Goal: Check status: Check status

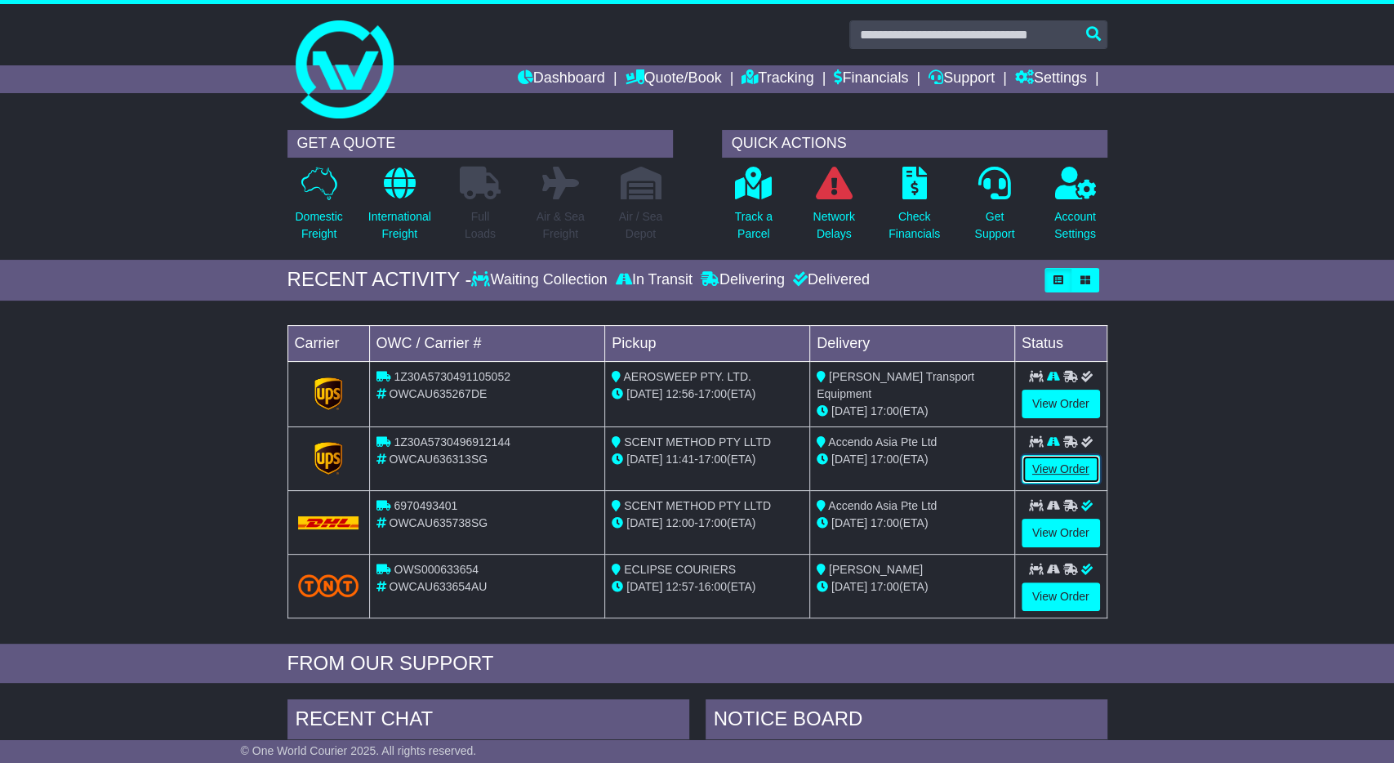
click at [1047, 466] on link "View Order" at bounding box center [1061, 469] width 78 height 29
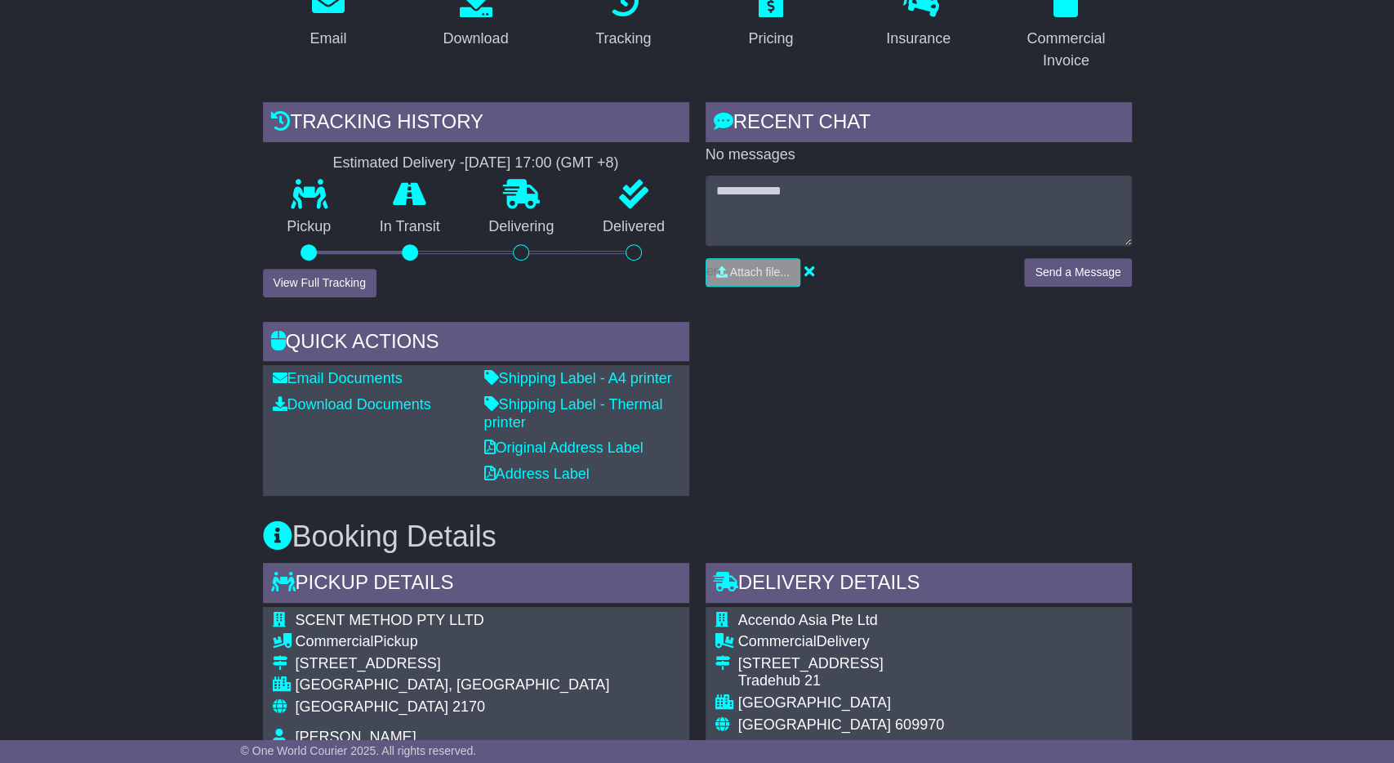
scroll to position [340, 0]
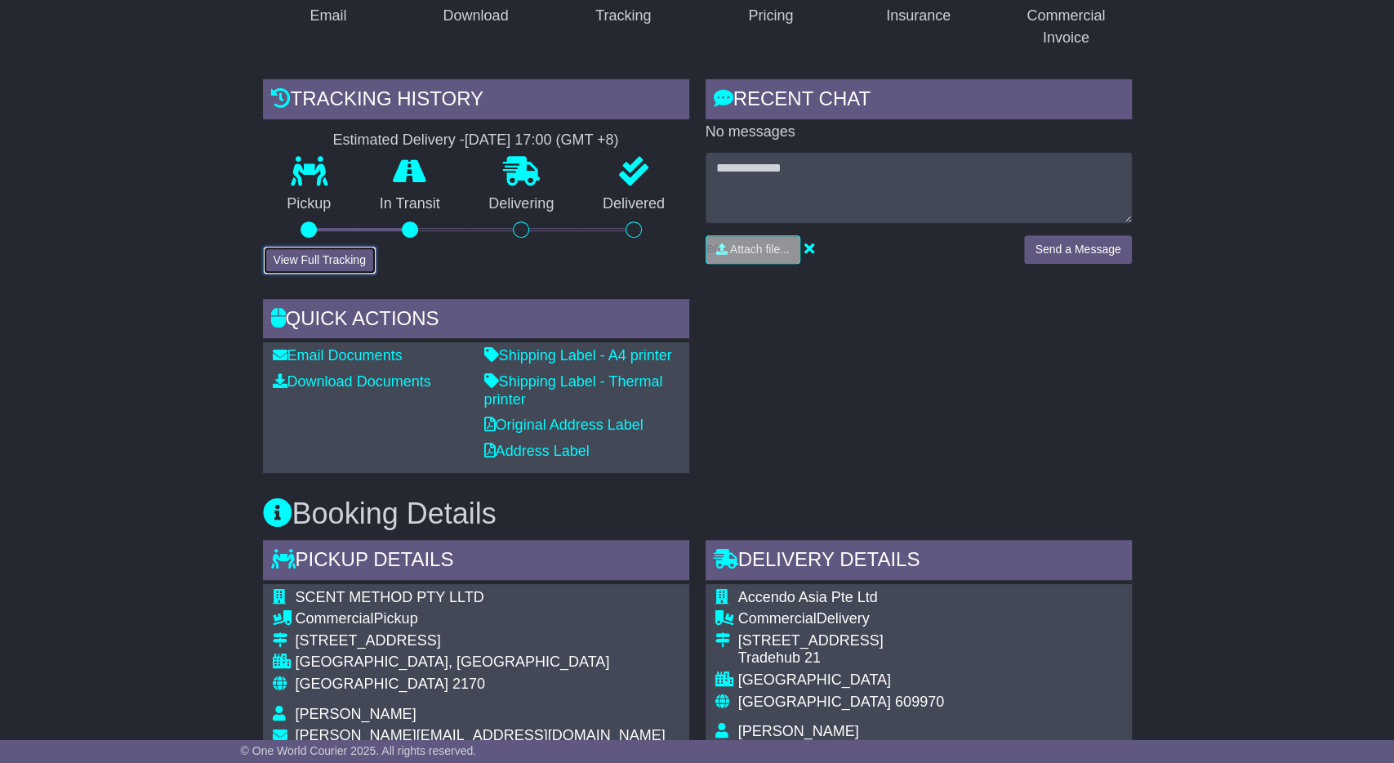
click at [331, 257] on button "View Full Tracking" at bounding box center [320, 260] width 114 height 29
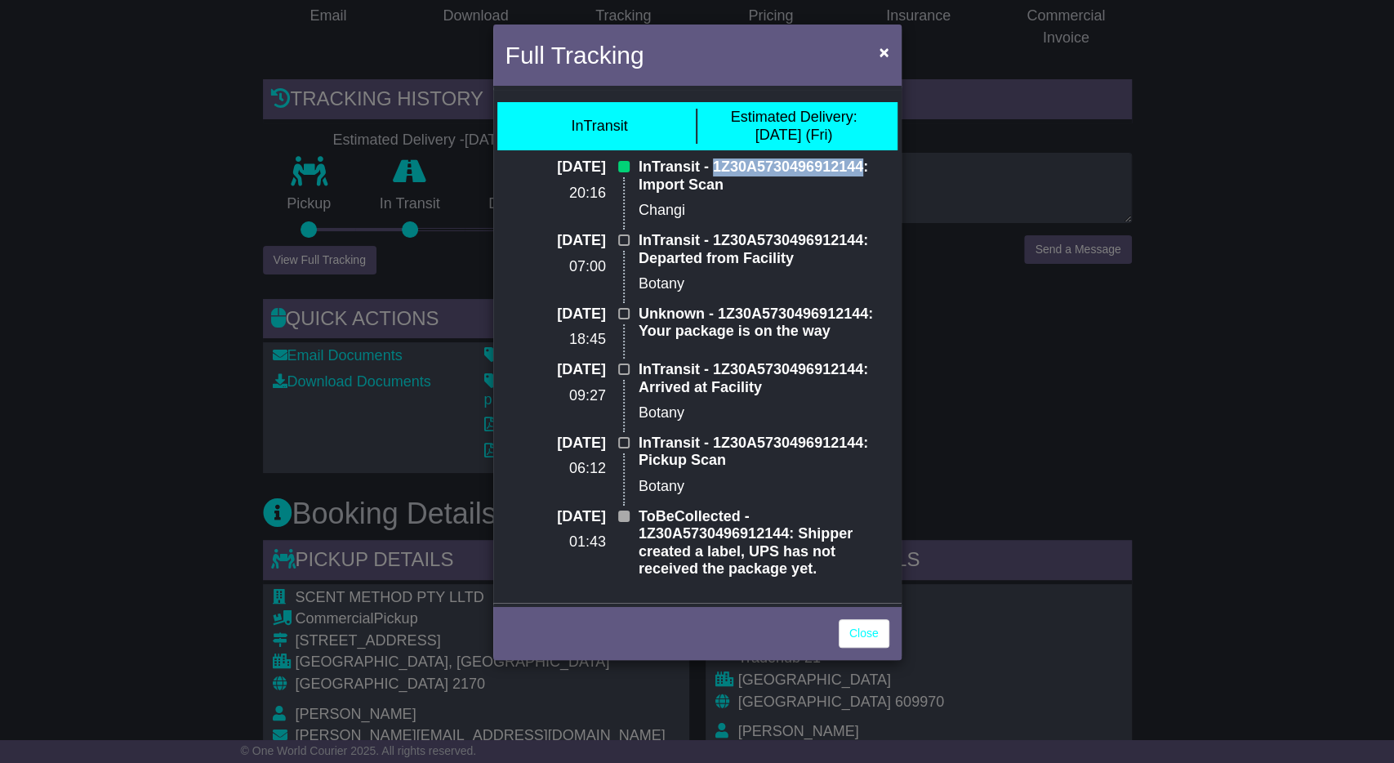
drag, startPoint x: 711, startPoint y: 164, endPoint x: 860, endPoint y: 164, distance: 148.7
click at [864, 163] on p "InTransit - 1Z30A5730496912144: Import Scan" at bounding box center [764, 175] width 251 height 35
copy p "1Z30A5730496912144"
click at [881, 640] on link "Close" at bounding box center [864, 633] width 51 height 29
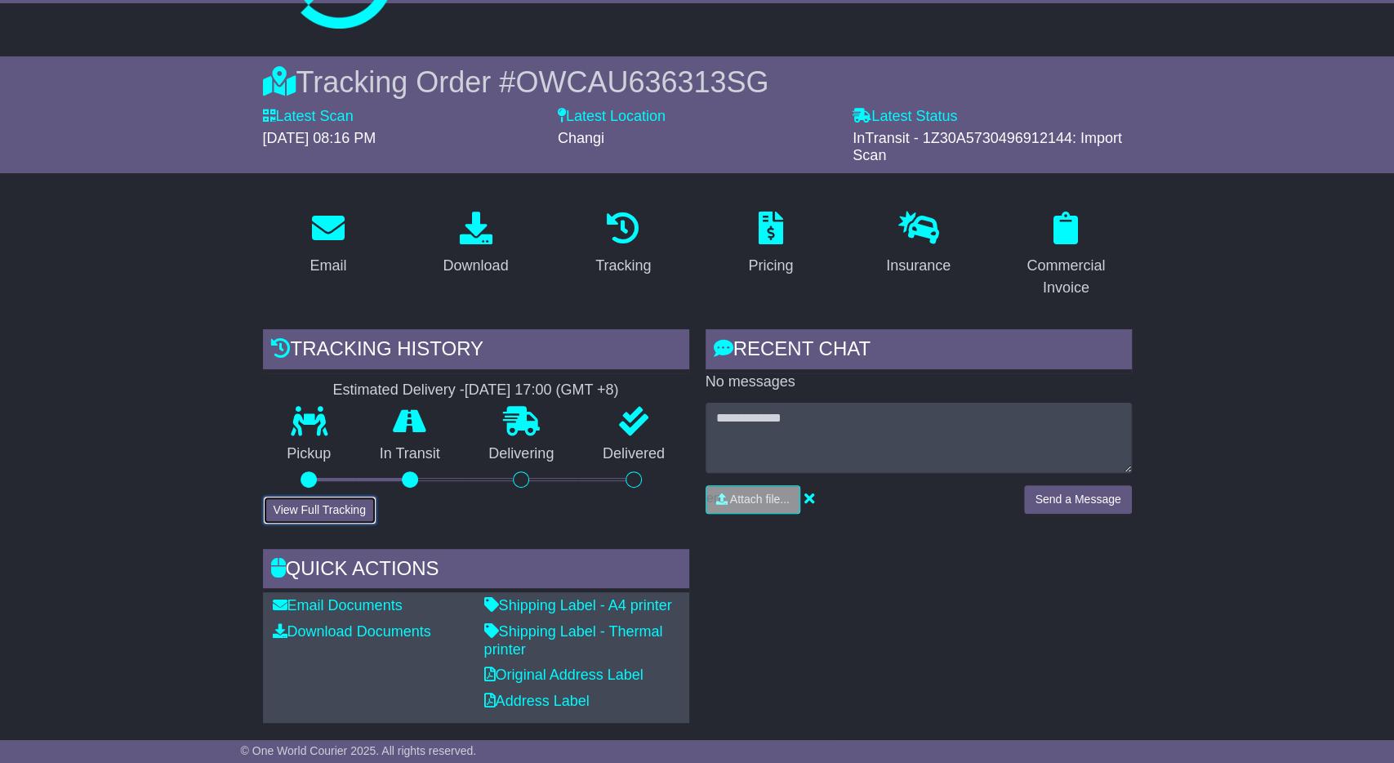
scroll to position [0, 0]
